Goal: Task Accomplishment & Management: Use online tool/utility

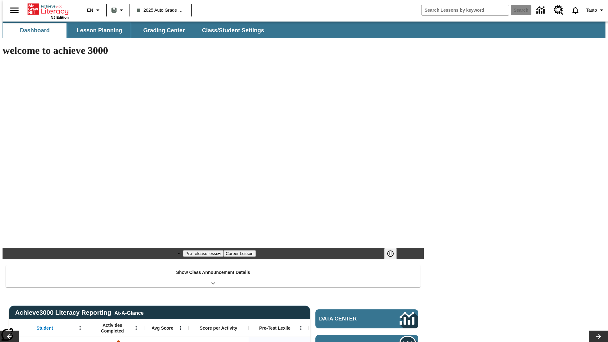
click at [97, 30] on button "Lesson Planning" at bounding box center [99, 30] width 63 height 15
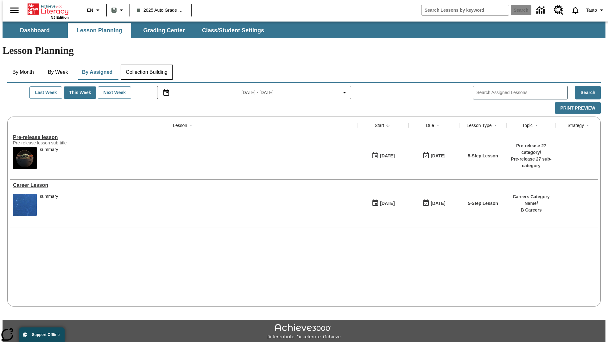
click at [146, 65] on button "Collection Building" at bounding box center [147, 72] width 52 height 15
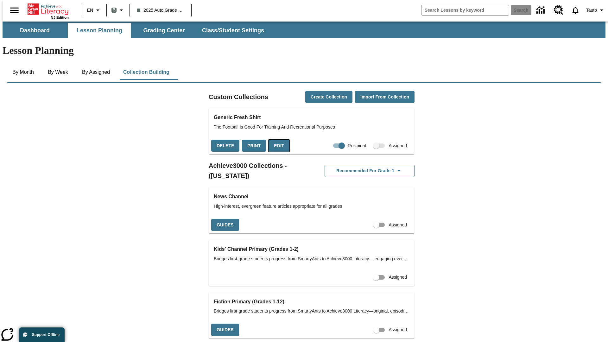
click at [277, 140] on button "Edit" at bounding box center [278, 146] width 21 height 12
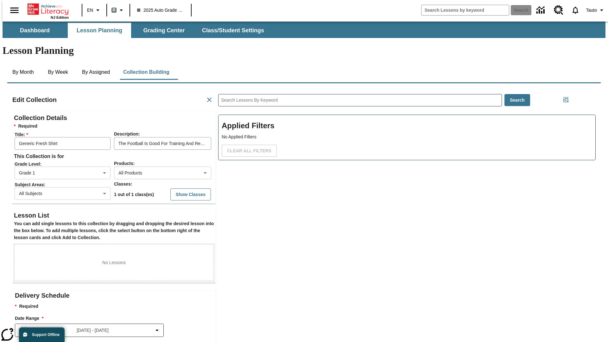
scroll to position [0, 0]
click at [152, 150] on body "Skip to main content NJ Edition EN B 2025 Auto Grade 1 B Search 0 Tauto Dashboa…" at bounding box center [304, 220] width 603 height 397
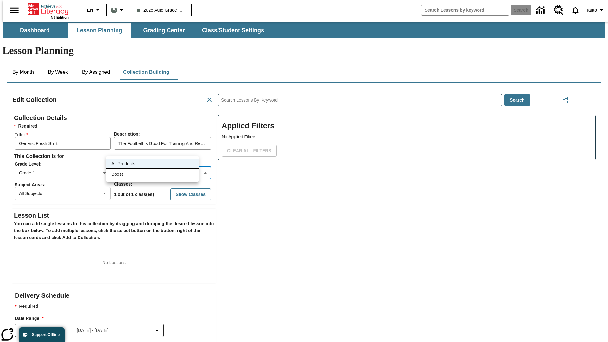
click at [152, 174] on li "Boost" at bounding box center [152, 174] width 92 height 10
type input "12"
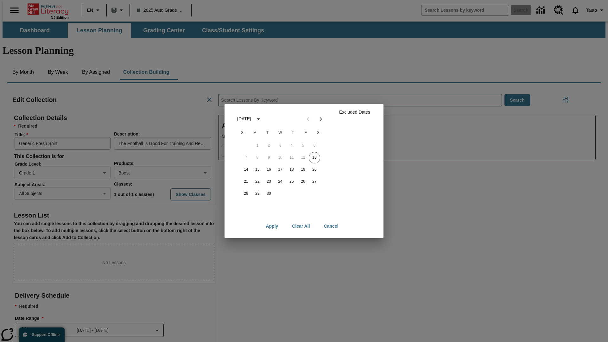
scroll to position [63, 0]
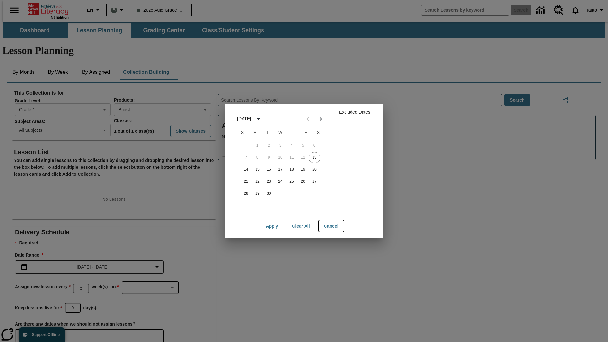
click at [331, 226] on button "Cancel" at bounding box center [331, 226] width 25 height 12
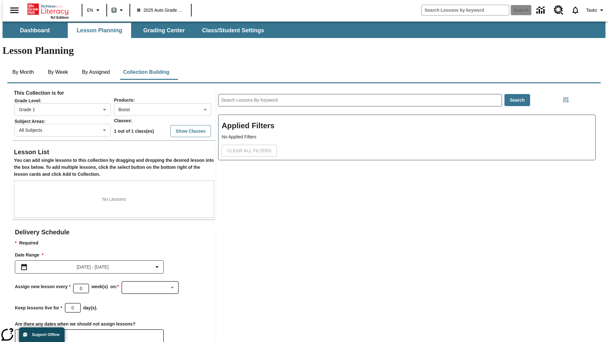
click at [23, 333] on icon "Choose Dates" at bounding box center [26, 336] width 6 height 6
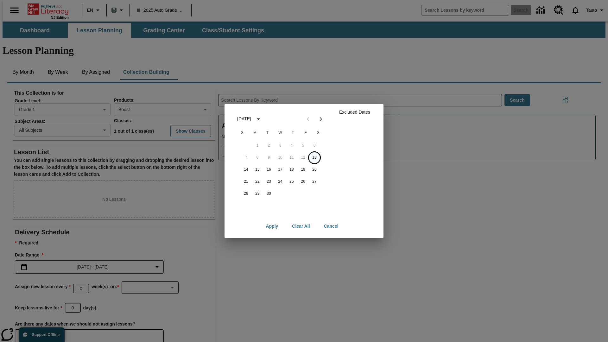
click at [314, 157] on button "13" at bounding box center [314, 157] width 11 height 11
click at [301, 226] on button "Clear All" at bounding box center [301, 226] width 28 height 12
click at [314, 157] on button "13" at bounding box center [314, 157] width 11 height 11
